Goal: Information Seeking & Learning: Learn about a topic

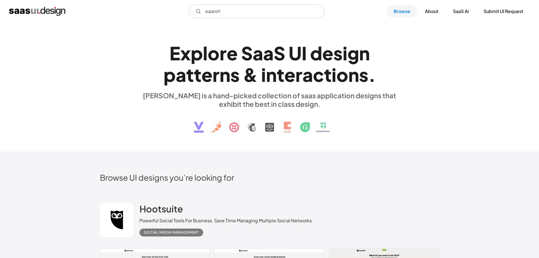
click at [243, 12] on input "support" at bounding box center [257, 12] width 136 height 14
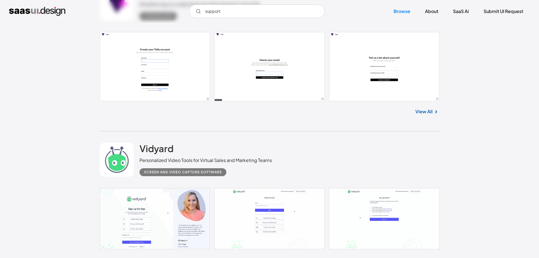
scroll to position [4302, 0]
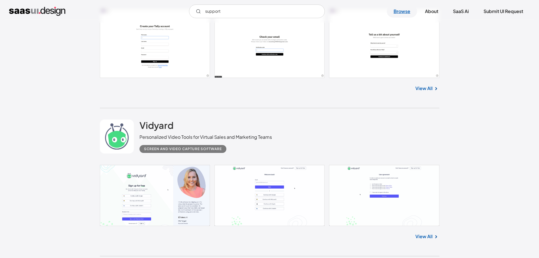
type input "support"
click at [405, 10] on link "Browse" at bounding box center [402, 11] width 30 height 12
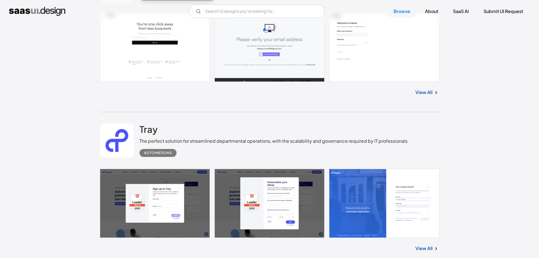
scroll to position [368, 0]
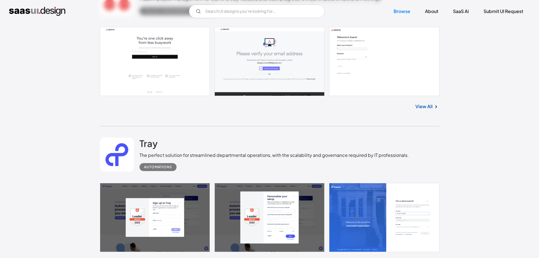
click at [433, 107] on img at bounding box center [436, 106] width 7 height 7
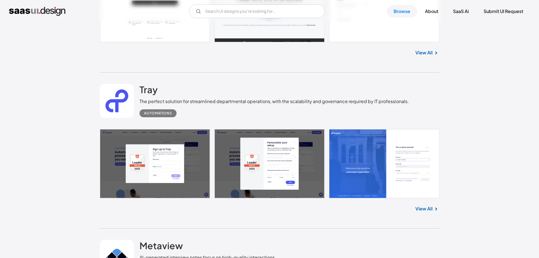
scroll to position [453, 0]
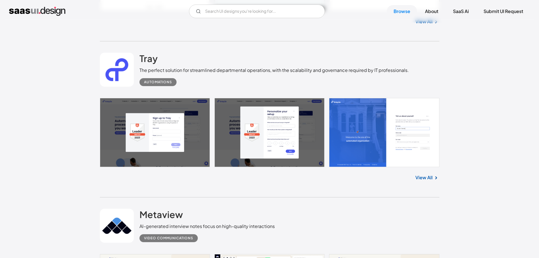
click at [427, 177] on link "View All" at bounding box center [423, 177] width 17 height 7
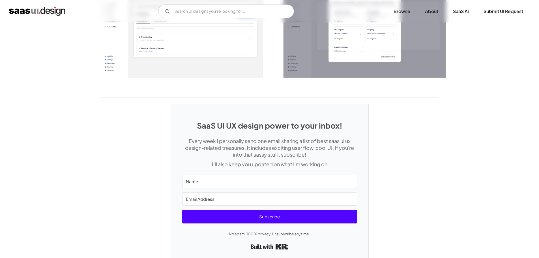
scroll to position [1299, 0]
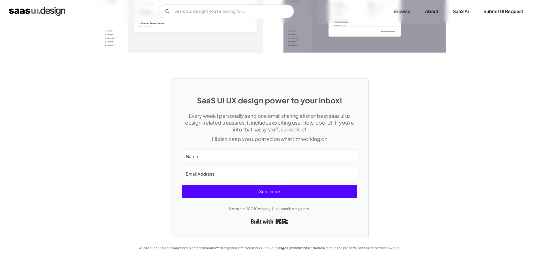
click at [22, 10] on img "home" at bounding box center [37, 11] width 56 height 9
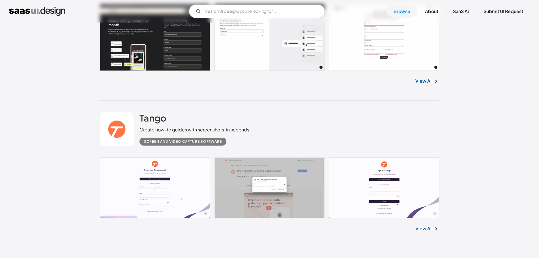
scroll to position [962, 0]
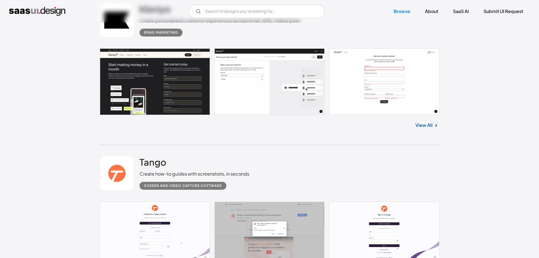
click at [433, 124] on img at bounding box center [436, 125] width 7 height 7
click at [433, 127] on img at bounding box center [436, 125] width 7 height 7
click at [429, 125] on link "View All" at bounding box center [423, 125] width 17 height 7
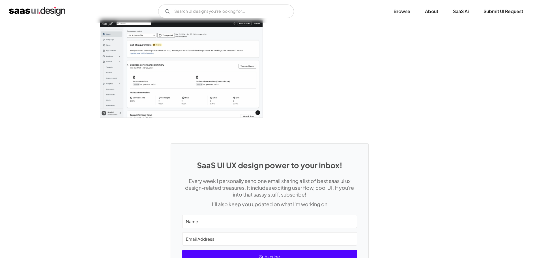
scroll to position [1415, 0]
